Goal: Task Accomplishment & Management: Manage account settings

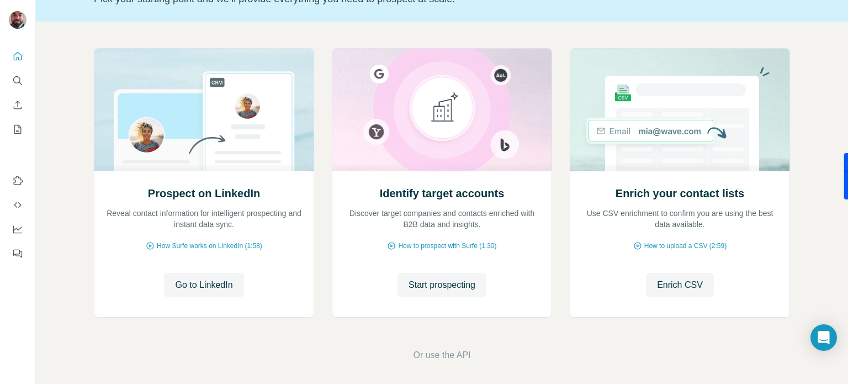
scroll to position [93, 0]
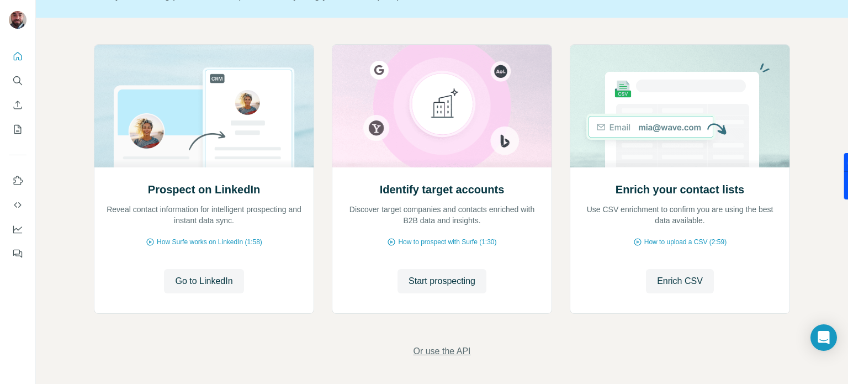
click at [445, 350] on span "Or use the API" at bounding box center [441, 350] width 57 height 13
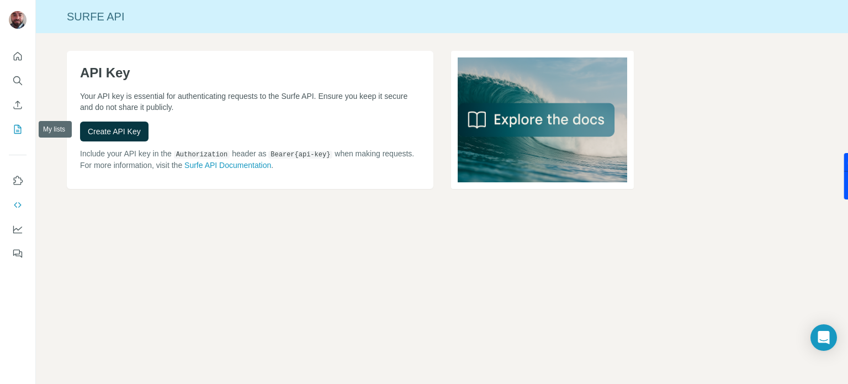
click at [18, 128] on icon "My lists" at bounding box center [17, 129] width 11 height 11
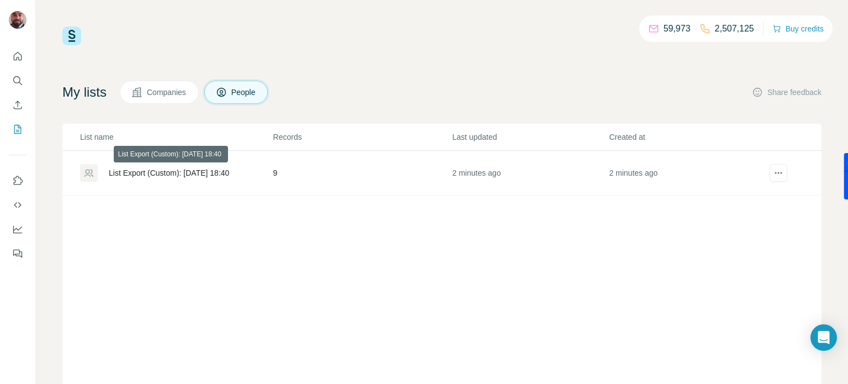
click at [184, 172] on div "List Export (Custom): [DATE] 18:40" at bounding box center [169, 172] width 120 height 11
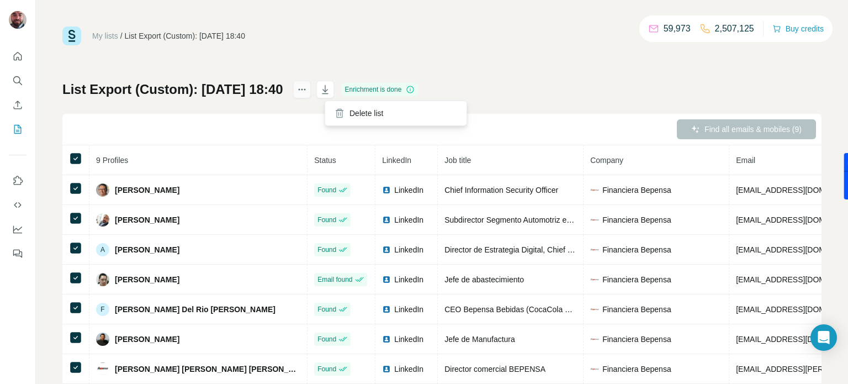
click at [307, 93] on icon "actions" at bounding box center [301, 89] width 11 height 11
click at [477, 64] on div "My lists / List Export (Custom): [DATE] 18:40 59,973 2,507,125 Buy credits List…" at bounding box center [441, 231] width 759 height 410
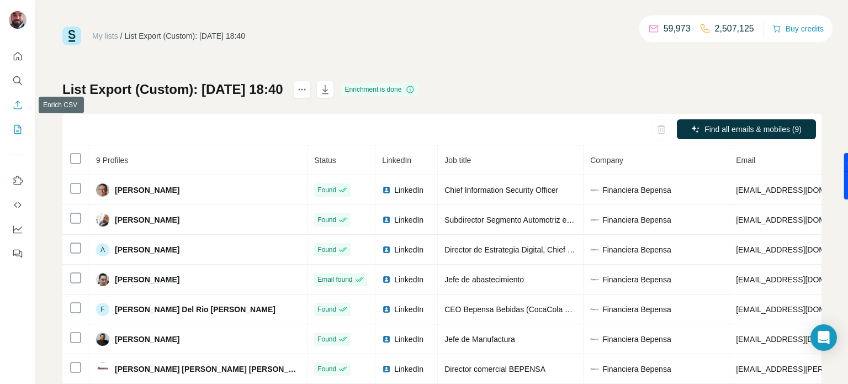
click at [18, 105] on icon "Enrich CSV" at bounding box center [18, 104] width 8 height 8
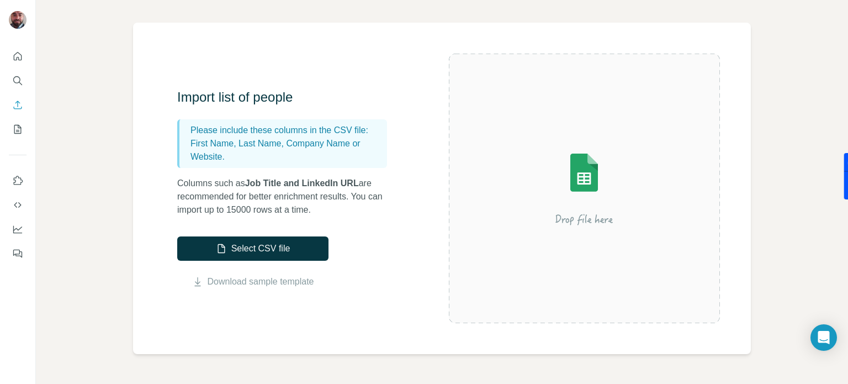
scroll to position [66, 0]
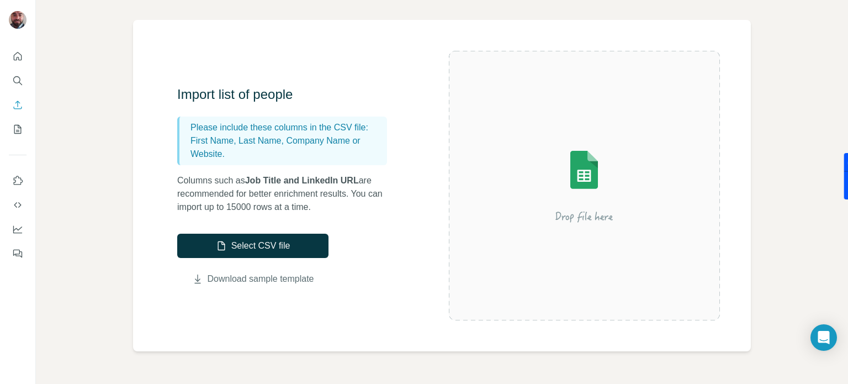
click at [251, 281] on link "Download sample template" at bounding box center [261, 278] width 107 height 13
click at [15, 56] on icon "Quick start" at bounding box center [17, 56] width 11 height 11
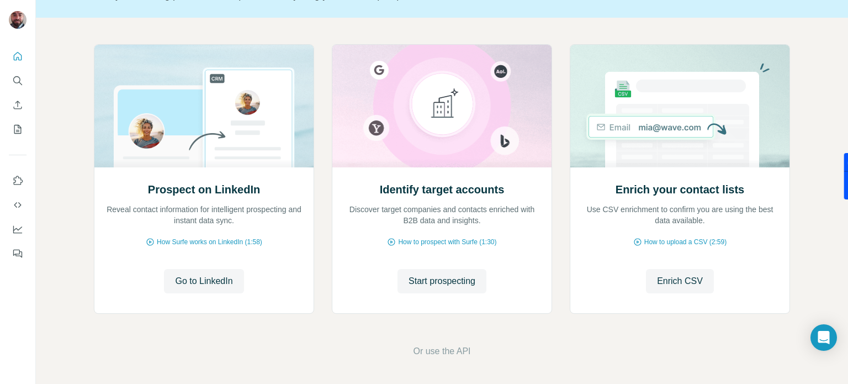
scroll to position [93, 0]
click at [19, 130] on icon "My lists" at bounding box center [17, 129] width 11 height 11
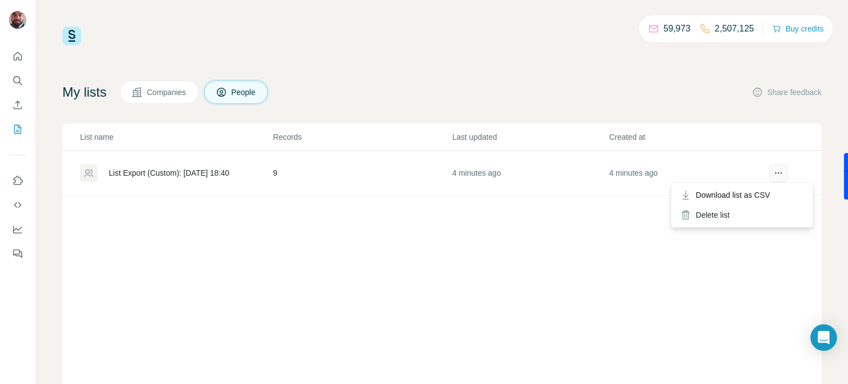
click at [784, 176] on button "actions" at bounding box center [778, 173] width 18 height 18
click at [748, 195] on span "Download list as CSV" at bounding box center [732, 194] width 75 height 11
